Goal: Navigation & Orientation: Find specific page/section

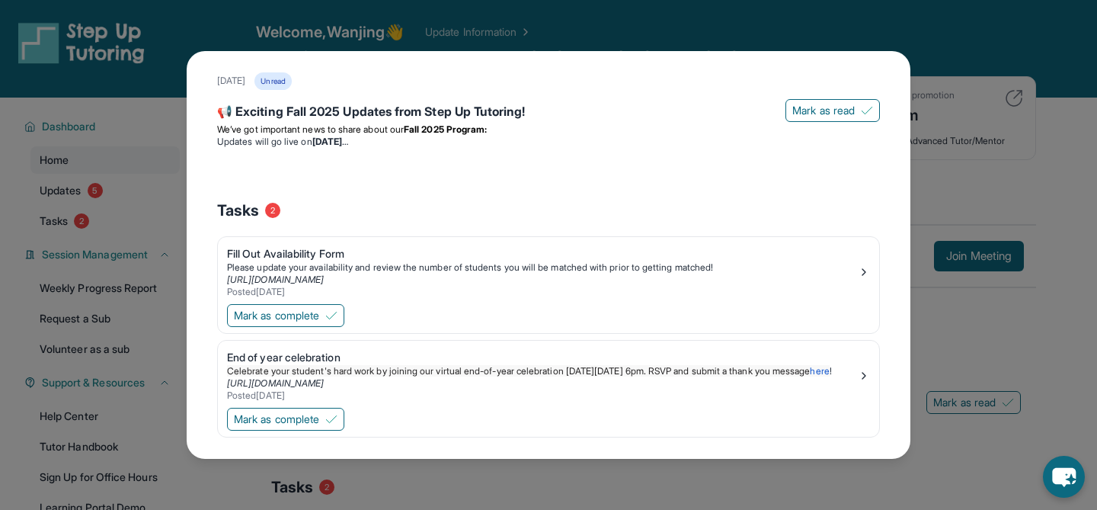
scroll to position [54, 0]
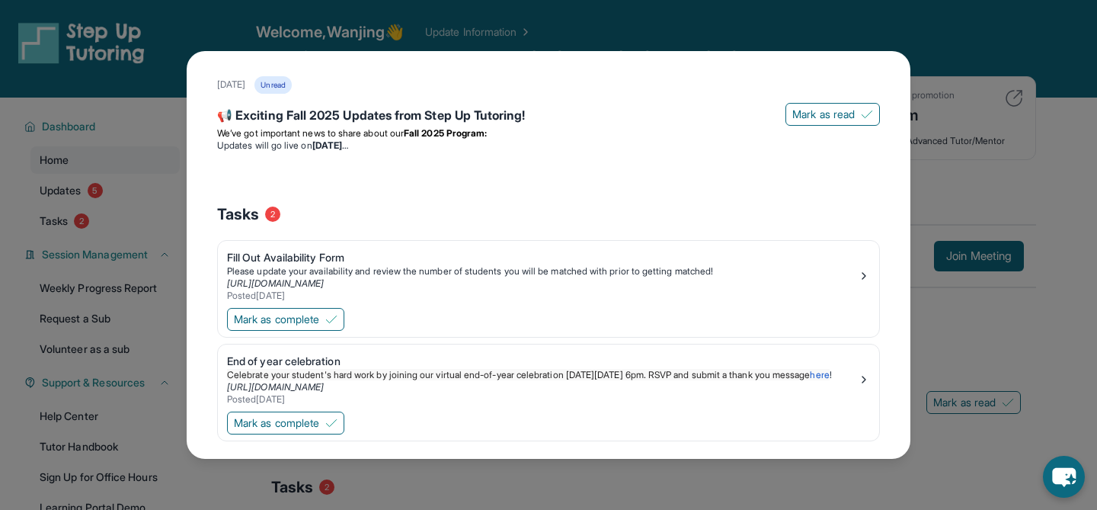
click at [979, 87] on div "What's New [DATE] Unread 📢 Exciting Fall 2025 Updates from Step Up Tutoring! [P…" at bounding box center [548, 255] width 1097 height 510
click at [915, 53] on div "What's New [DATE] Unread 📢 Exciting Fall 2025 Updates from Step Up Tutoring! [P…" at bounding box center [548, 255] width 1097 height 510
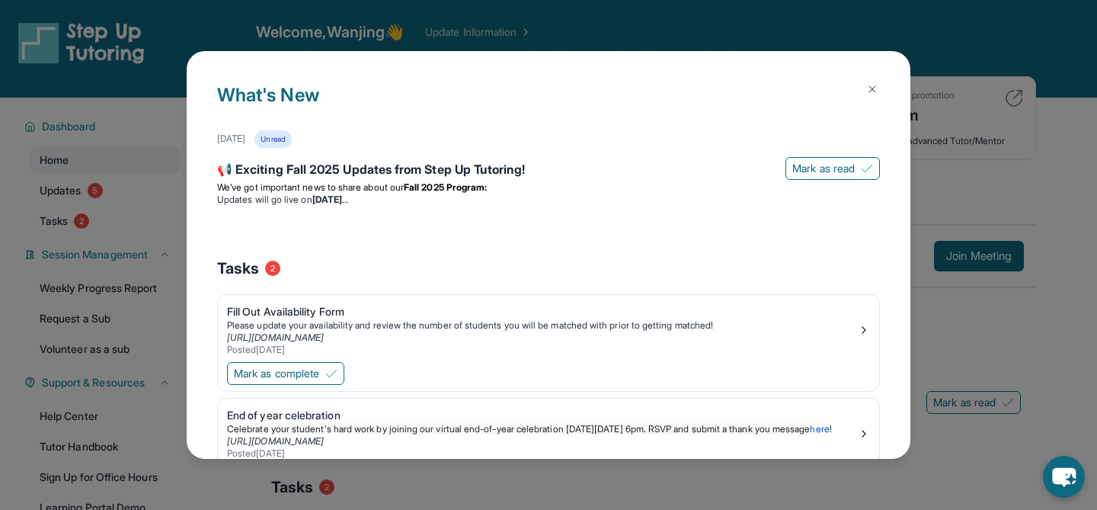
click at [866, 91] on button at bounding box center [872, 89] width 30 height 30
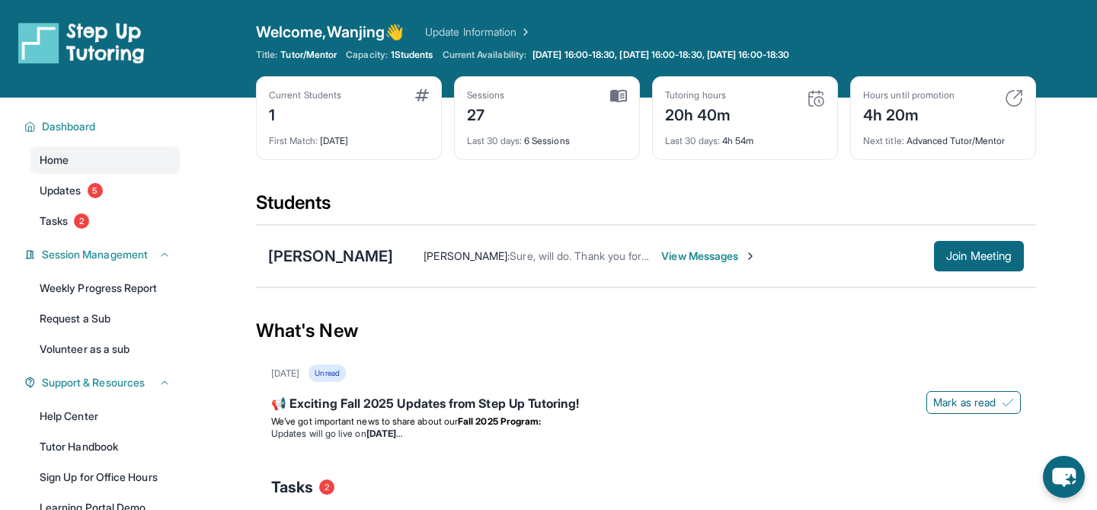
click at [1012, 95] on img at bounding box center [1014, 98] width 18 height 18
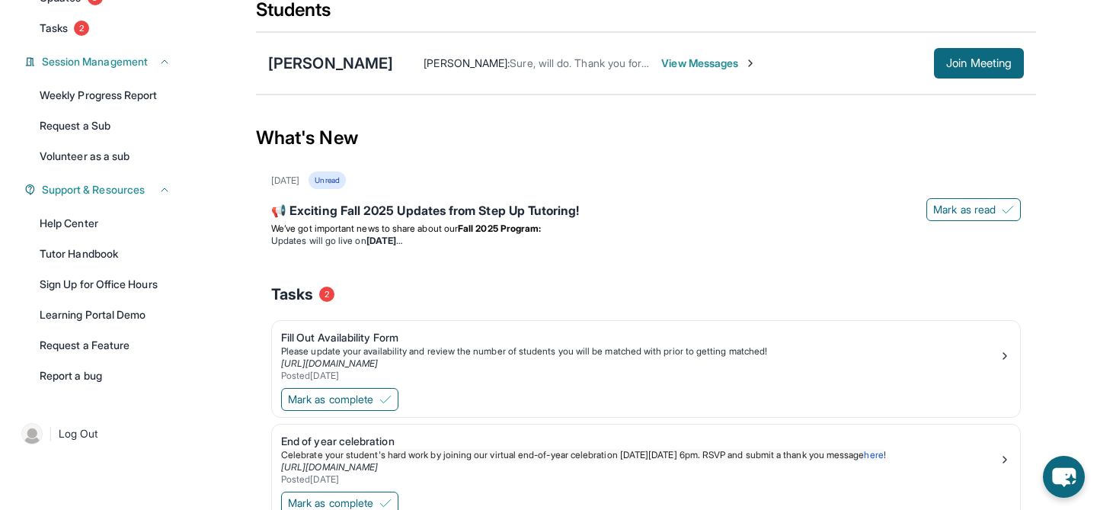
scroll to position [262, 0]
